Goal: Task Accomplishment & Management: Use online tool/utility

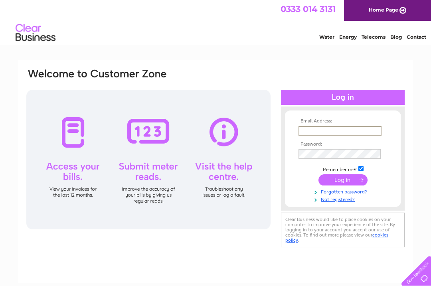
type input "[EMAIL_ADDRESS][PERSON_NAME][DOMAIN_NAME]"
click at [343, 180] on input "submit" at bounding box center [342, 179] width 49 height 11
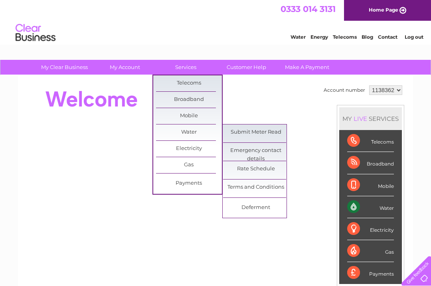
click at [238, 134] on link "Submit Meter Read" at bounding box center [256, 132] width 66 height 16
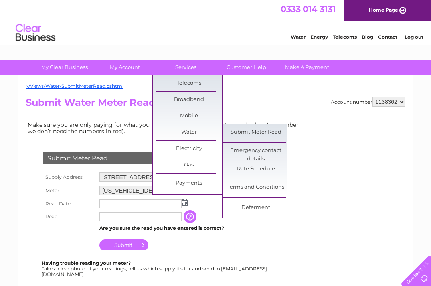
click at [235, 170] on link "Rate Schedule" at bounding box center [256, 169] width 66 height 16
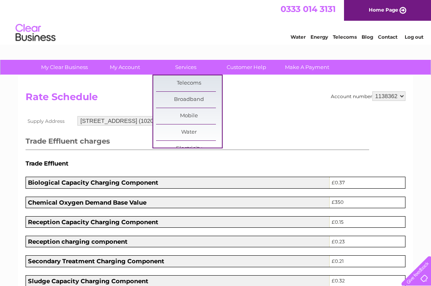
click at [246, 94] on h2 "Rate Schedule" at bounding box center [216, 98] width 380 height 15
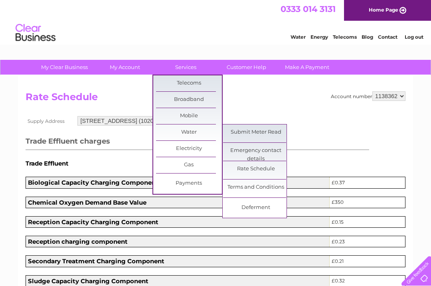
click at [246, 133] on link "Submit Meter Read" at bounding box center [256, 132] width 66 height 16
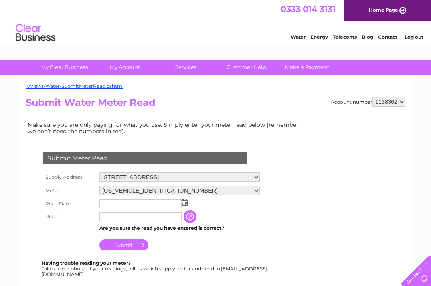
click at [184, 203] on img at bounding box center [185, 202] width 6 height 6
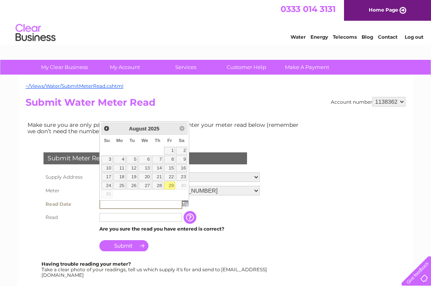
click at [170, 186] on link "29" at bounding box center [169, 186] width 11 height 8
type input "2025/08/29"
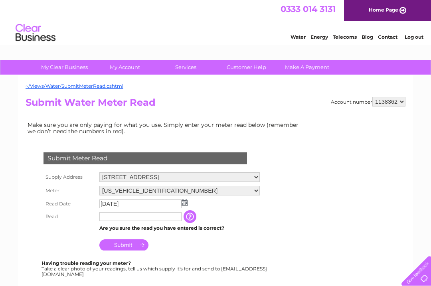
click at [111, 220] on input "text" at bounding box center [140, 216] width 82 height 9
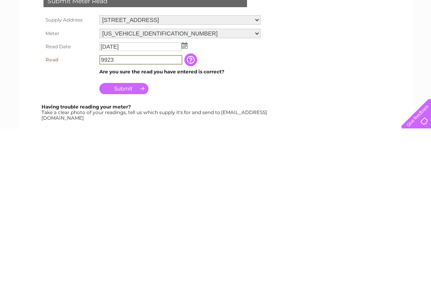
type input "9923"
click at [124, 240] on input "Submit" at bounding box center [123, 245] width 49 height 11
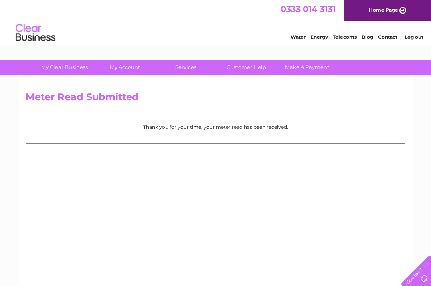
click at [413, 40] on link "Log out" at bounding box center [414, 37] width 19 height 6
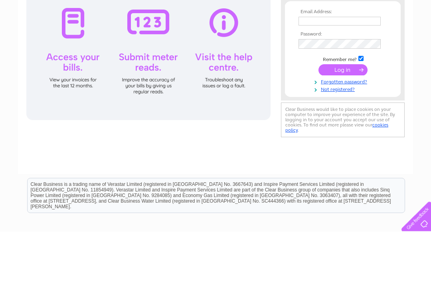
scroll to position [55, 0]
